Goal: Communication & Community: Answer question/provide support

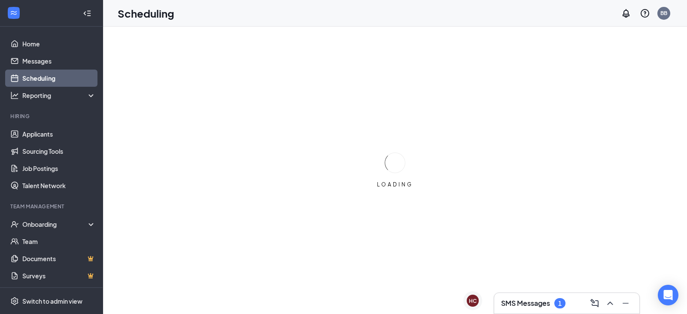
click at [536, 302] on h3 "SMS Messages" at bounding box center [525, 303] width 49 height 9
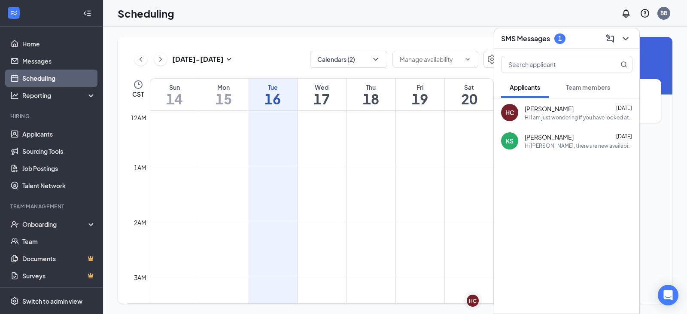
scroll to position [422, 0]
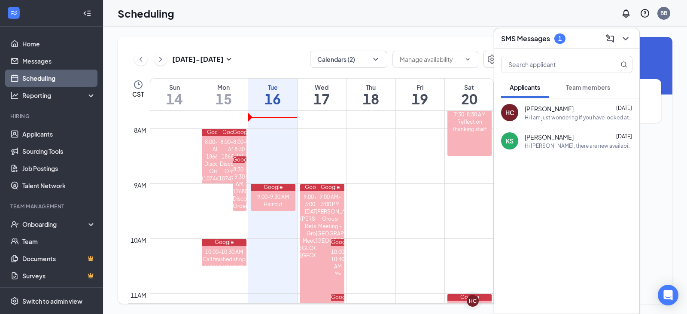
click at [592, 89] on span "Team members" at bounding box center [588, 87] width 44 height 8
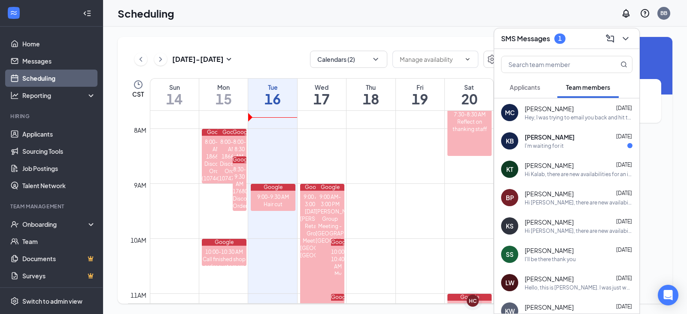
click at [551, 139] on span "[PERSON_NAME]" at bounding box center [550, 137] width 50 height 9
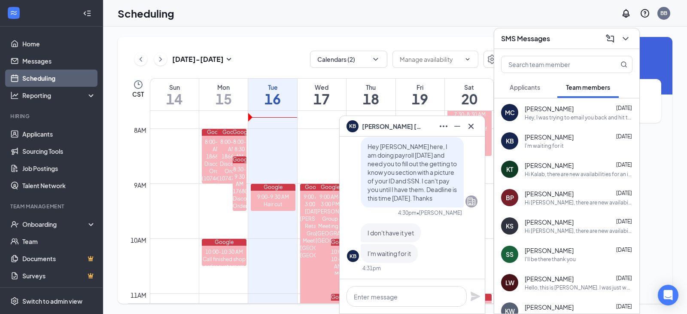
scroll to position [-43, 0]
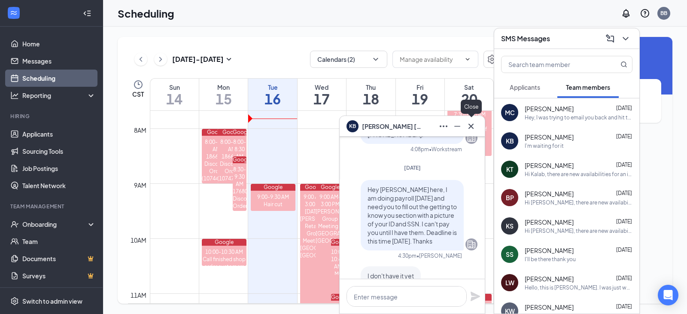
click at [473, 126] on icon "Cross" at bounding box center [471, 126] width 10 height 10
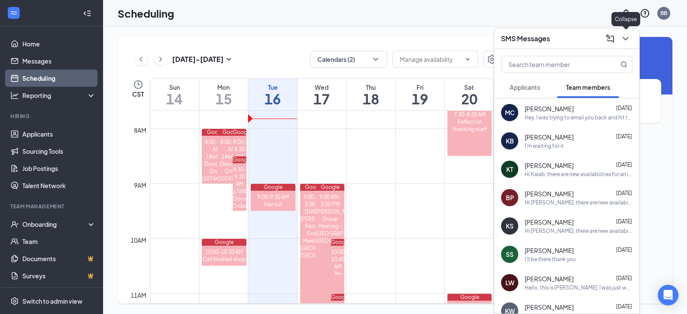
click at [623, 41] on icon "ChevronDown" at bounding box center [626, 39] width 10 height 10
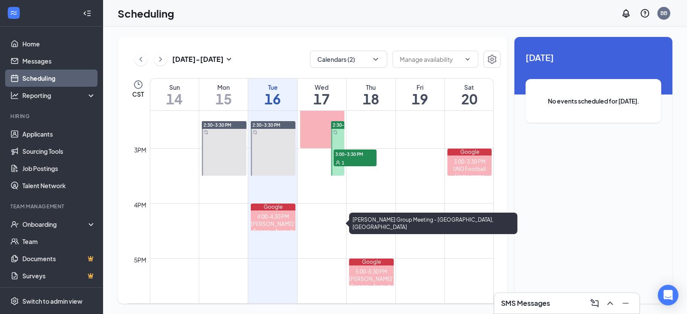
scroll to position [766, 0]
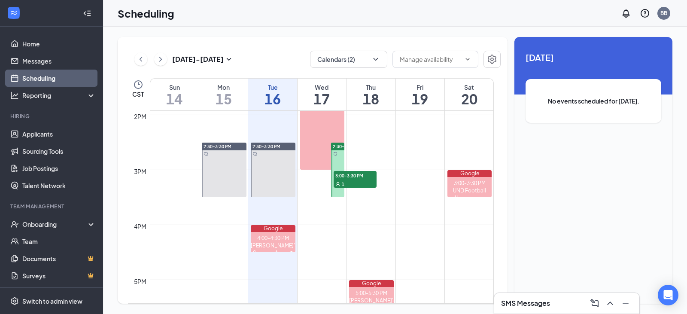
click at [336, 147] on span "2:30-3:30 PM" at bounding box center [347, 146] width 28 height 6
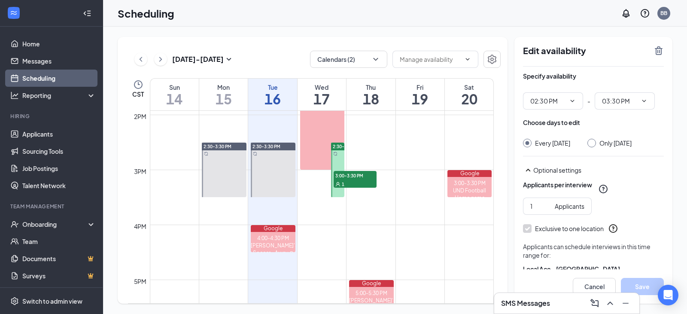
click at [349, 182] on div "1" at bounding box center [355, 184] width 43 height 9
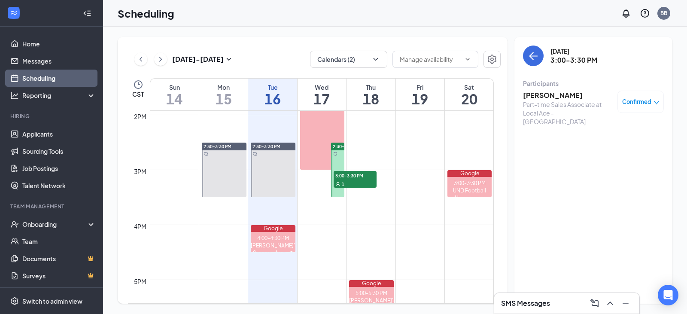
click at [557, 72] on div "[DATE] 3:00-3:30 PM Participants [PERSON_NAME] Part-time Sales Associate at Loc…" at bounding box center [593, 88] width 141 height 85
click at [564, 56] on h3 "3:00-3:30 PM" at bounding box center [574, 59] width 47 height 9
drag, startPoint x: 566, startPoint y: 95, endPoint x: 524, endPoint y: 99, distance: 41.8
click at [524, 99] on h3 "[PERSON_NAME]" at bounding box center [568, 95] width 90 height 9
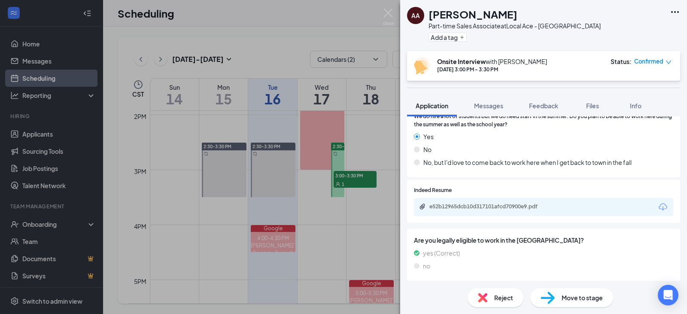
scroll to position [665, 0]
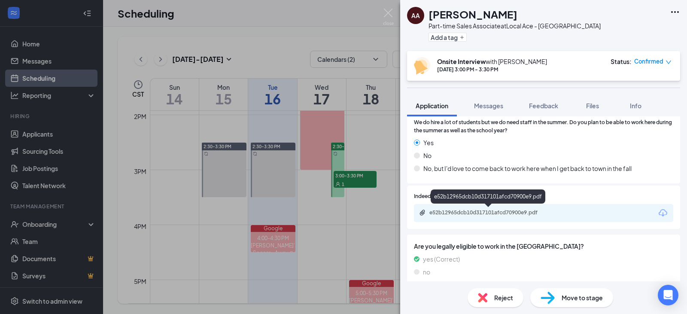
click at [494, 215] on div "e52b12965dcb10d317101afcd70900e9.pdf" at bounding box center [490, 212] width 120 height 7
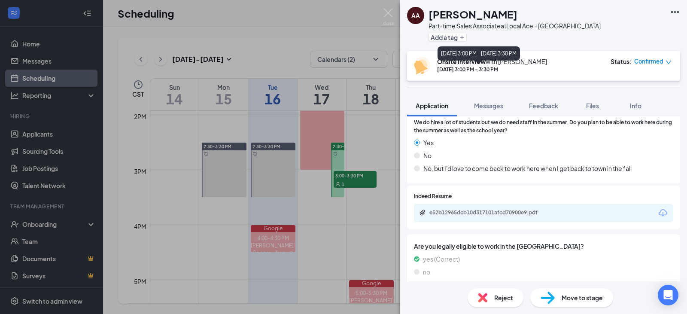
click at [467, 65] on b "Onsite Interview" at bounding box center [461, 62] width 49 height 8
click at [673, 12] on icon "Ellipses" at bounding box center [675, 12] width 8 height 2
click at [390, 15] on img at bounding box center [388, 17] width 11 height 17
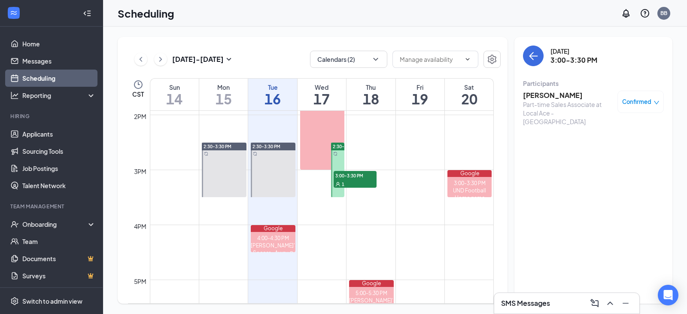
click at [363, 180] on div "1" at bounding box center [355, 184] width 43 height 9
click at [655, 104] on icon "down" at bounding box center [657, 103] width 6 height 6
click at [637, 129] on span "Request Reschedule" at bounding box center [621, 129] width 59 height 9
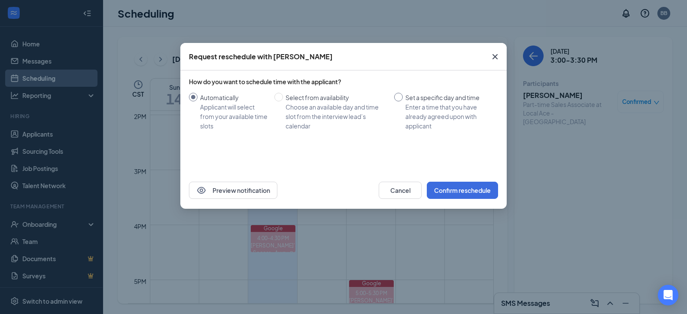
click at [399, 97] on input "Set a specific day and time Enter a time that you have already agreed upon with…" at bounding box center [398, 97] width 9 height 9
radio input "true"
radio input "false"
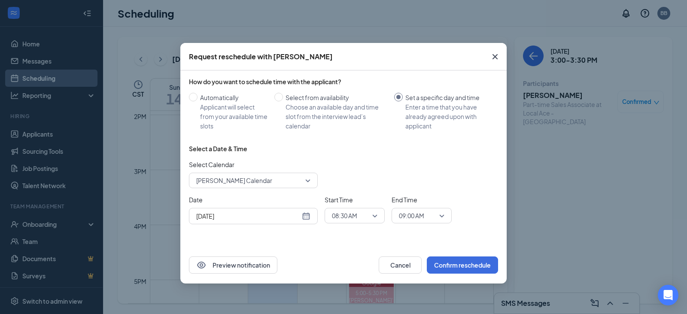
click at [308, 218] on div "[DATE]" at bounding box center [253, 215] width 114 height 9
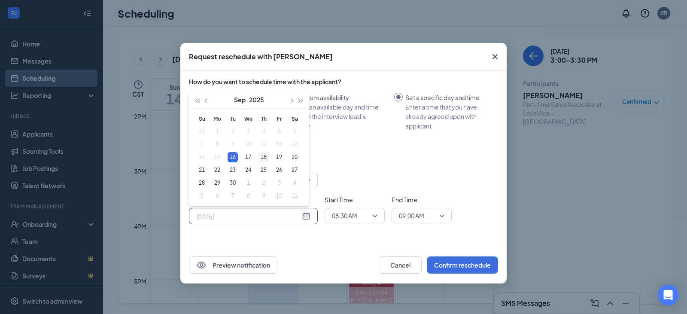
click at [265, 156] on div "18" at bounding box center [264, 157] width 10 height 10
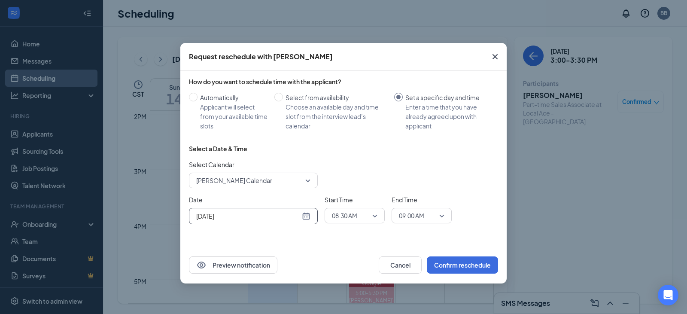
click at [372, 216] on span "08:30 AM" at bounding box center [355, 215] width 46 height 13
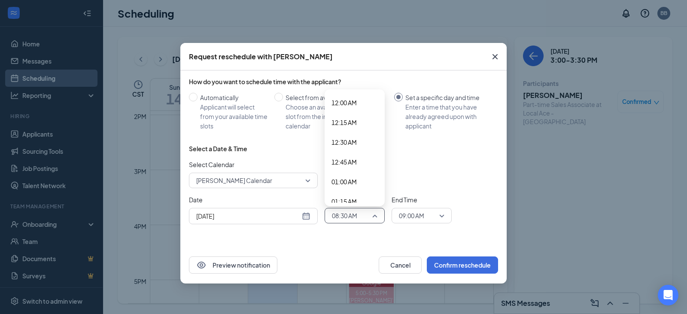
scroll to position [582, 0]
click at [410, 160] on div "Select Calendar [PERSON_NAME] Calendar" at bounding box center [343, 174] width 309 height 28
click at [308, 215] on div "[DATE]" at bounding box center [253, 215] width 114 height 9
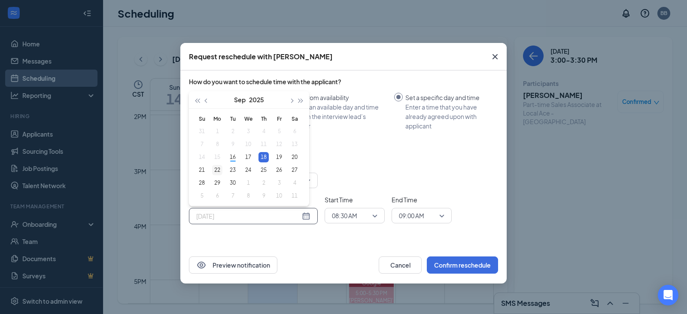
type input "[DATE]"
click at [218, 168] on div "22" at bounding box center [217, 170] width 10 height 10
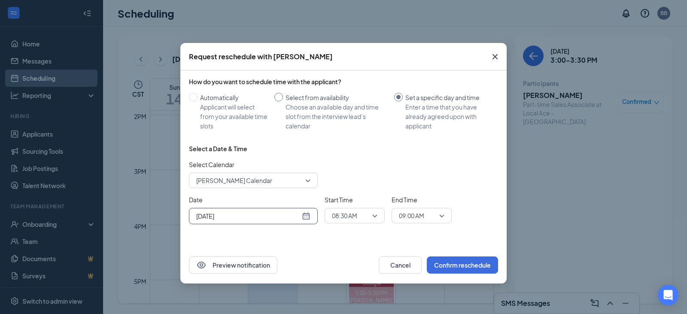
click at [279, 94] on input "Select from availability Choose an available day and time slot from the intervi…" at bounding box center [278, 97] width 9 height 9
radio input "true"
radio input "false"
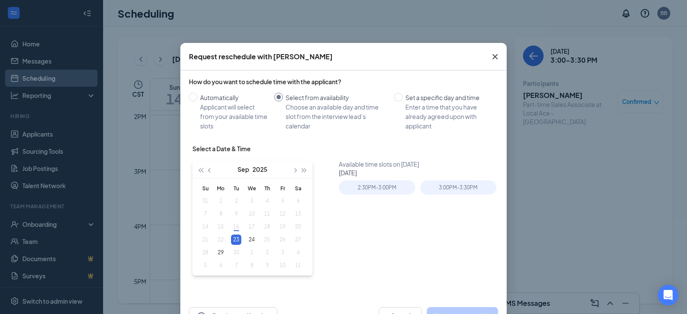
type input "[DATE]"
click at [490, 56] on icon "Cross" at bounding box center [495, 57] width 10 height 10
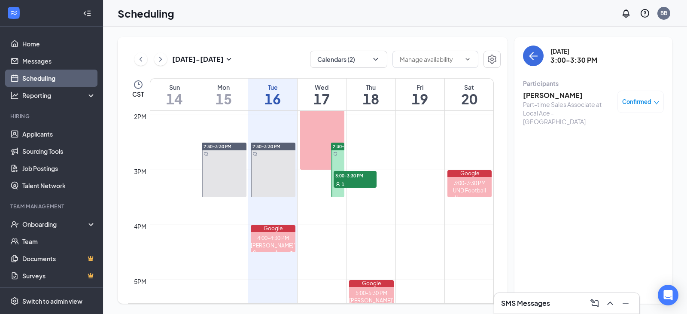
click at [576, 57] on h3 "3:00-3:30 PM" at bounding box center [574, 59] width 47 height 9
click at [546, 91] on h3 "[PERSON_NAME]" at bounding box center [568, 95] width 90 height 9
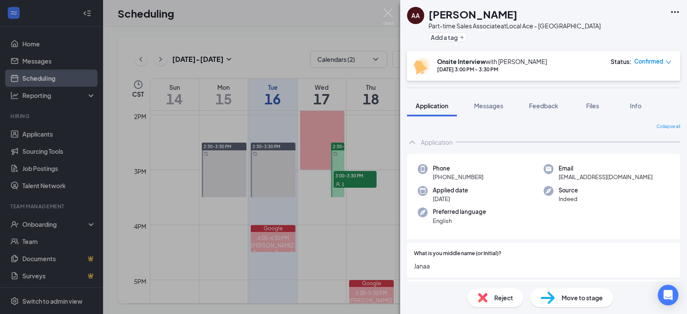
click at [674, 11] on icon "Ellipses" at bounding box center [675, 12] width 10 height 10
click at [627, 9] on div "AA [PERSON_NAME] Part-time Sales Associate at Local Ace - [GEOGRAPHIC_DATA] Add…" at bounding box center [543, 25] width 287 height 51
click at [492, 105] on span "Messages" at bounding box center [488, 106] width 29 height 8
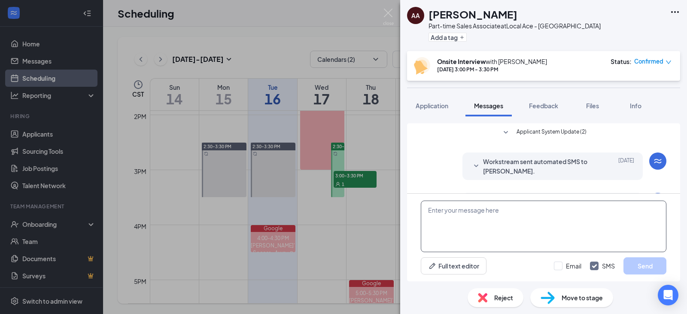
click at [490, 216] on textarea at bounding box center [544, 227] width 246 height 52
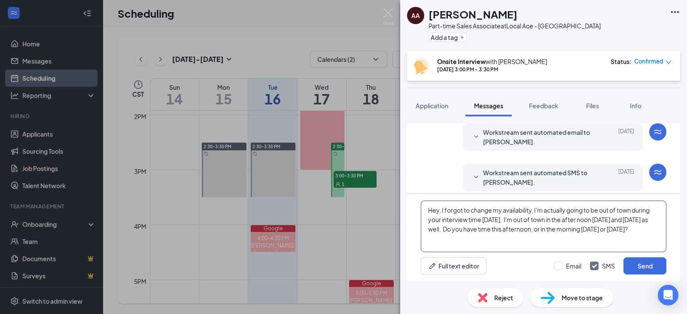
scroll to position [222, 0]
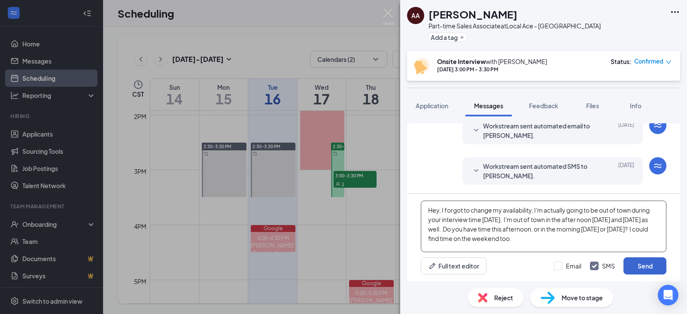
type textarea "Hey, I forgot to change my availability, I'm actually going to be out of town d…"
click at [640, 266] on button "Send" at bounding box center [645, 265] width 43 height 17
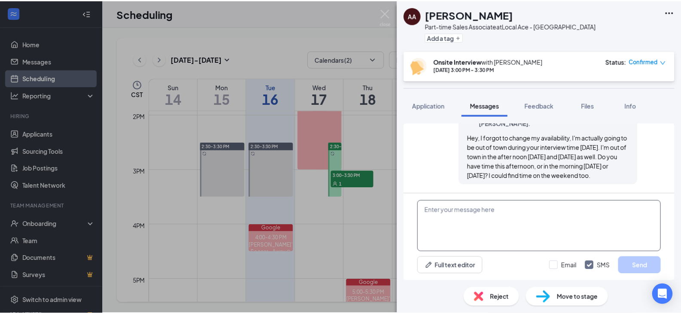
scroll to position [324, 0]
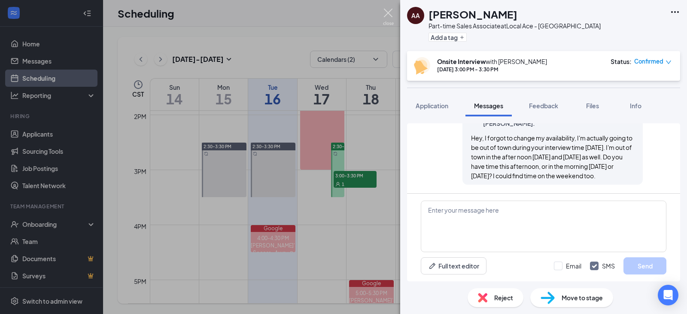
click at [385, 16] on img at bounding box center [388, 17] width 11 height 17
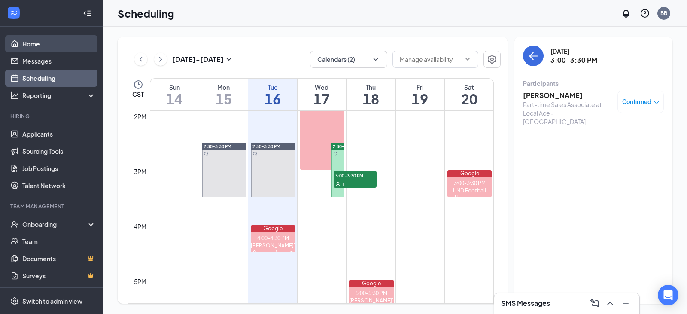
click at [42, 45] on link "Home" at bounding box center [58, 43] width 73 height 17
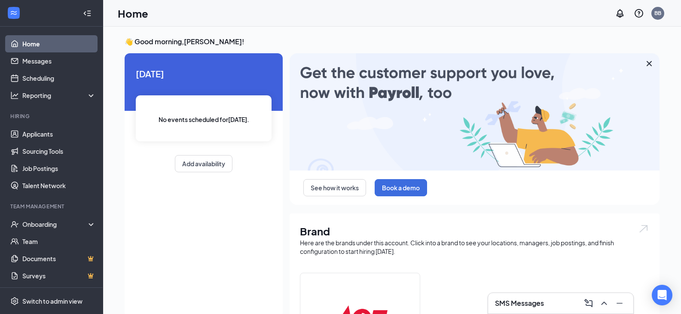
click at [536, 302] on h3 "SMS Messages" at bounding box center [519, 303] width 49 height 9
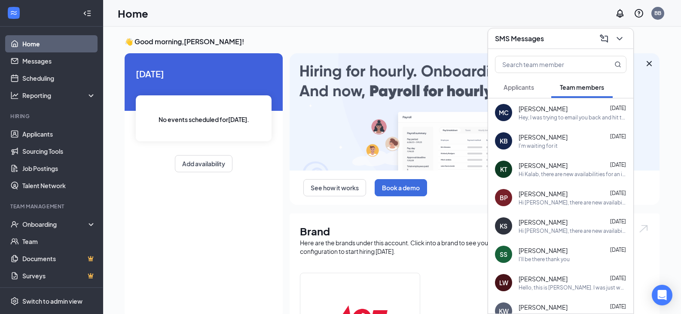
click at [524, 89] on span "Applicants" at bounding box center [518, 87] width 30 height 8
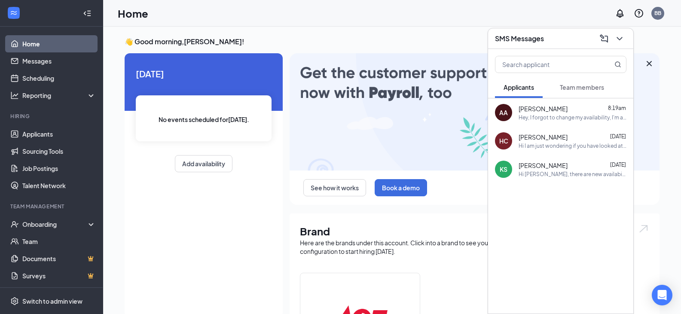
click at [559, 110] on div "[PERSON_NAME] 8:19am" at bounding box center [572, 108] width 108 height 9
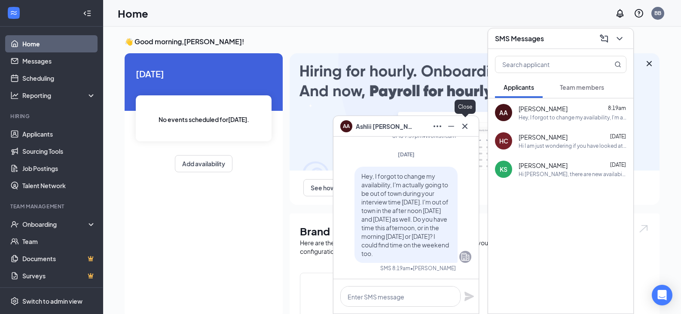
click at [468, 128] on icon "Cross" at bounding box center [465, 126] width 10 height 10
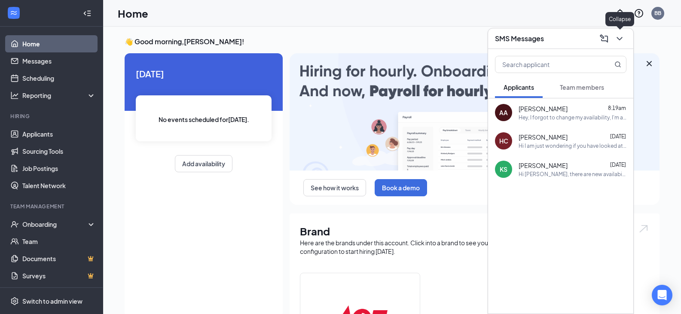
click at [620, 42] on icon "ChevronDown" at bounding box center [619, 39] width 10 height 10
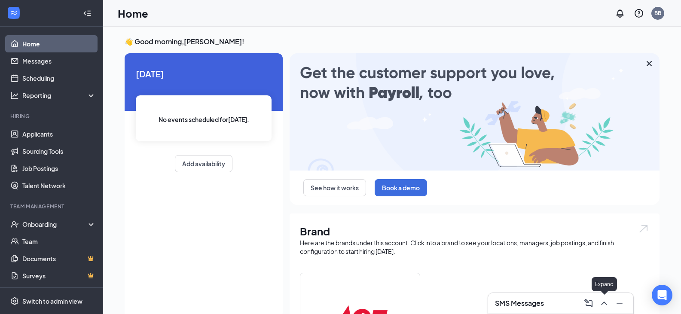
click at [605, 305] on icon "ChevronUp" at bounding box center [604, 303] width 10 height 10
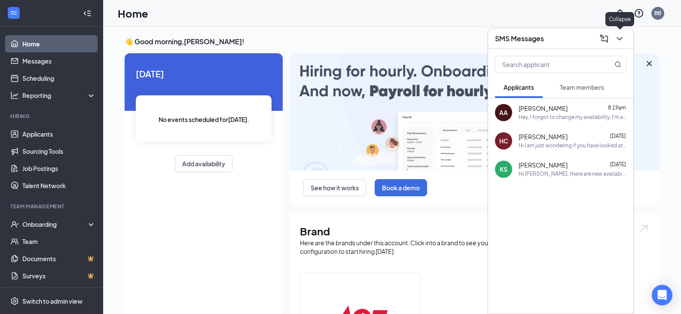
click at [619, 37] on icon "ChevronDown" at bounding box center [619, 39] width 10 height 10
